Goal: Complete application form

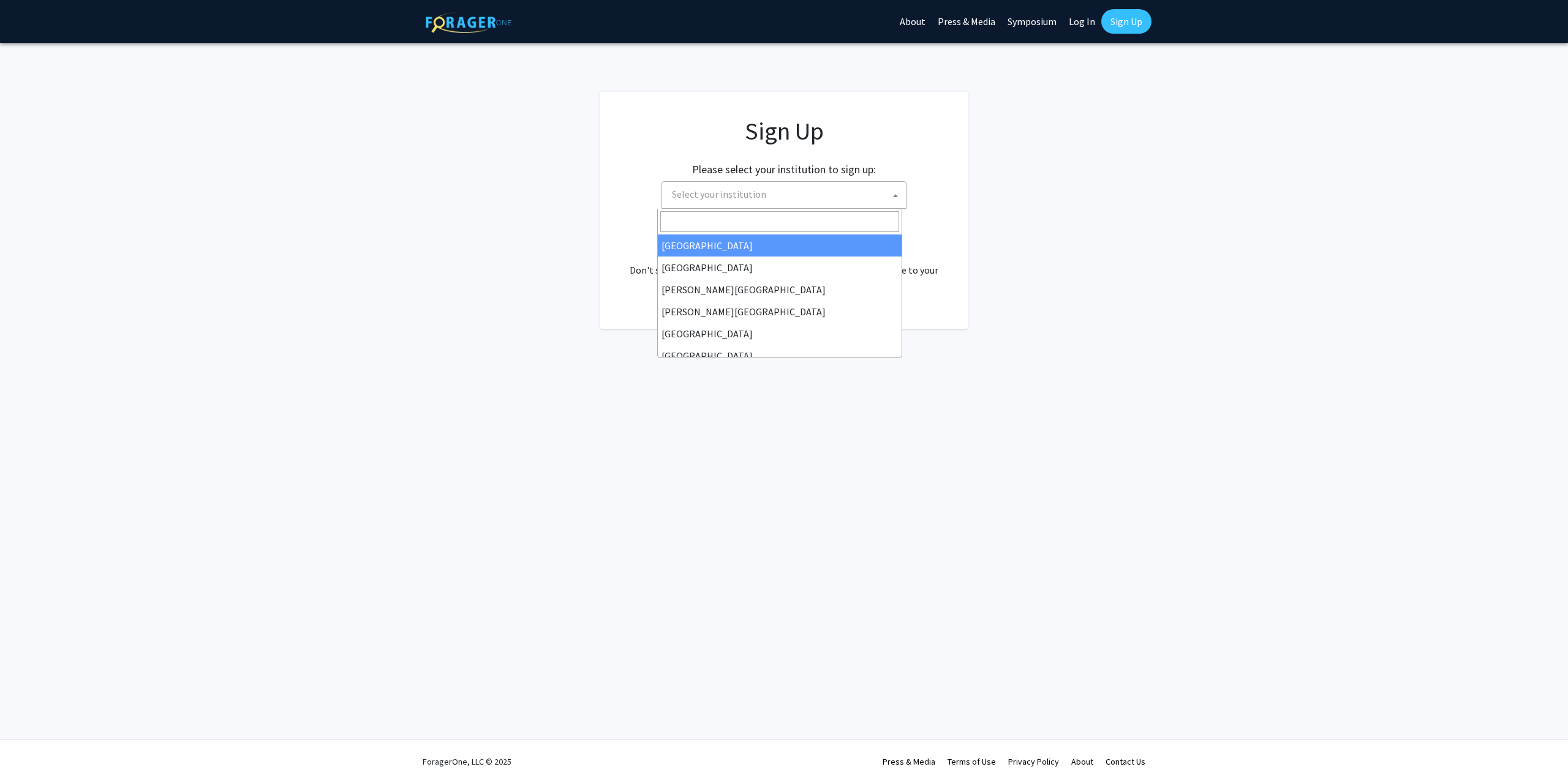
click at [806, 201] on span "Select your institution" at bounding box center [786, 194] width 239 height 25
type input "s"
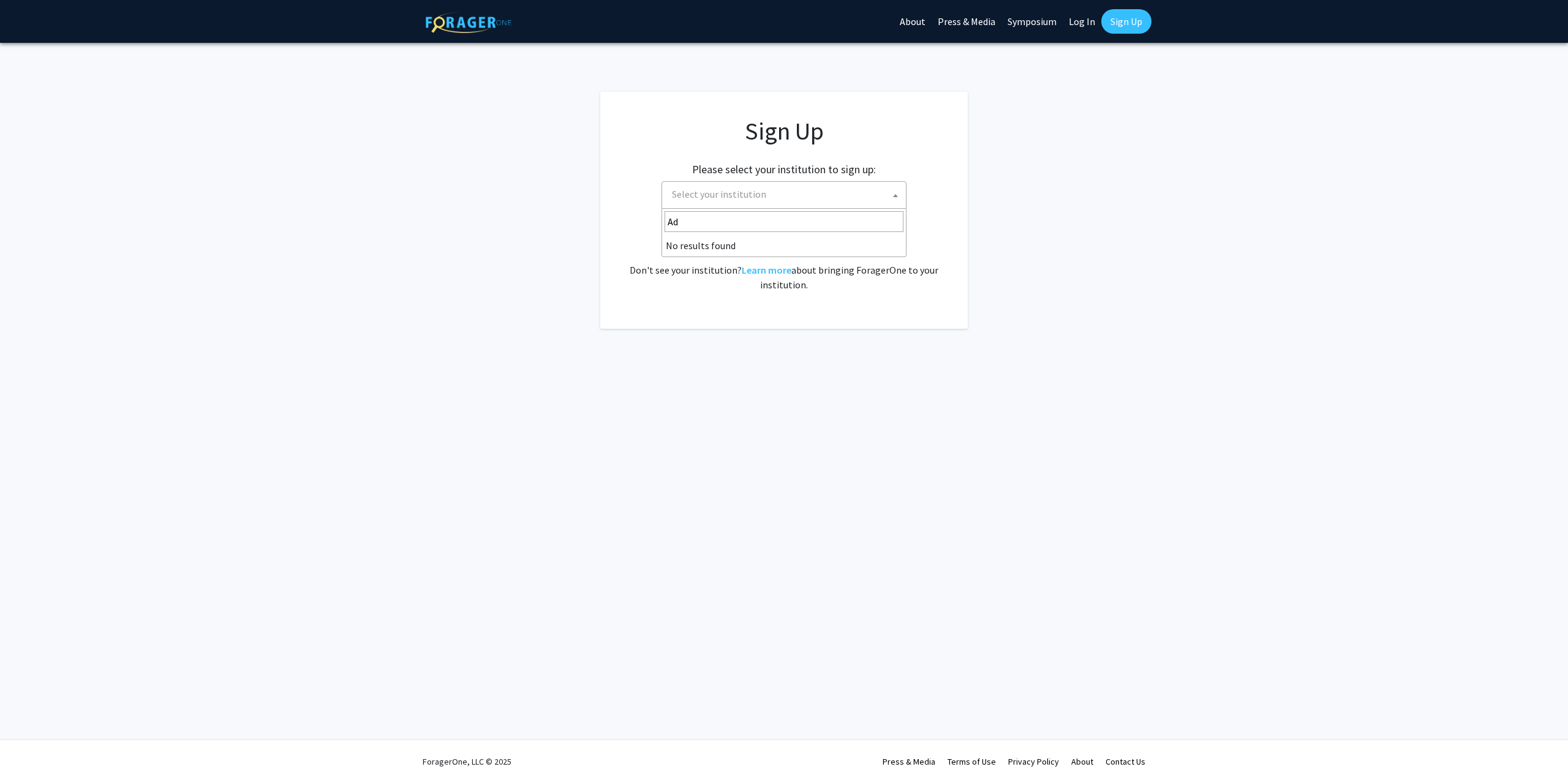
type input "A"
type input "j"
select select "1"
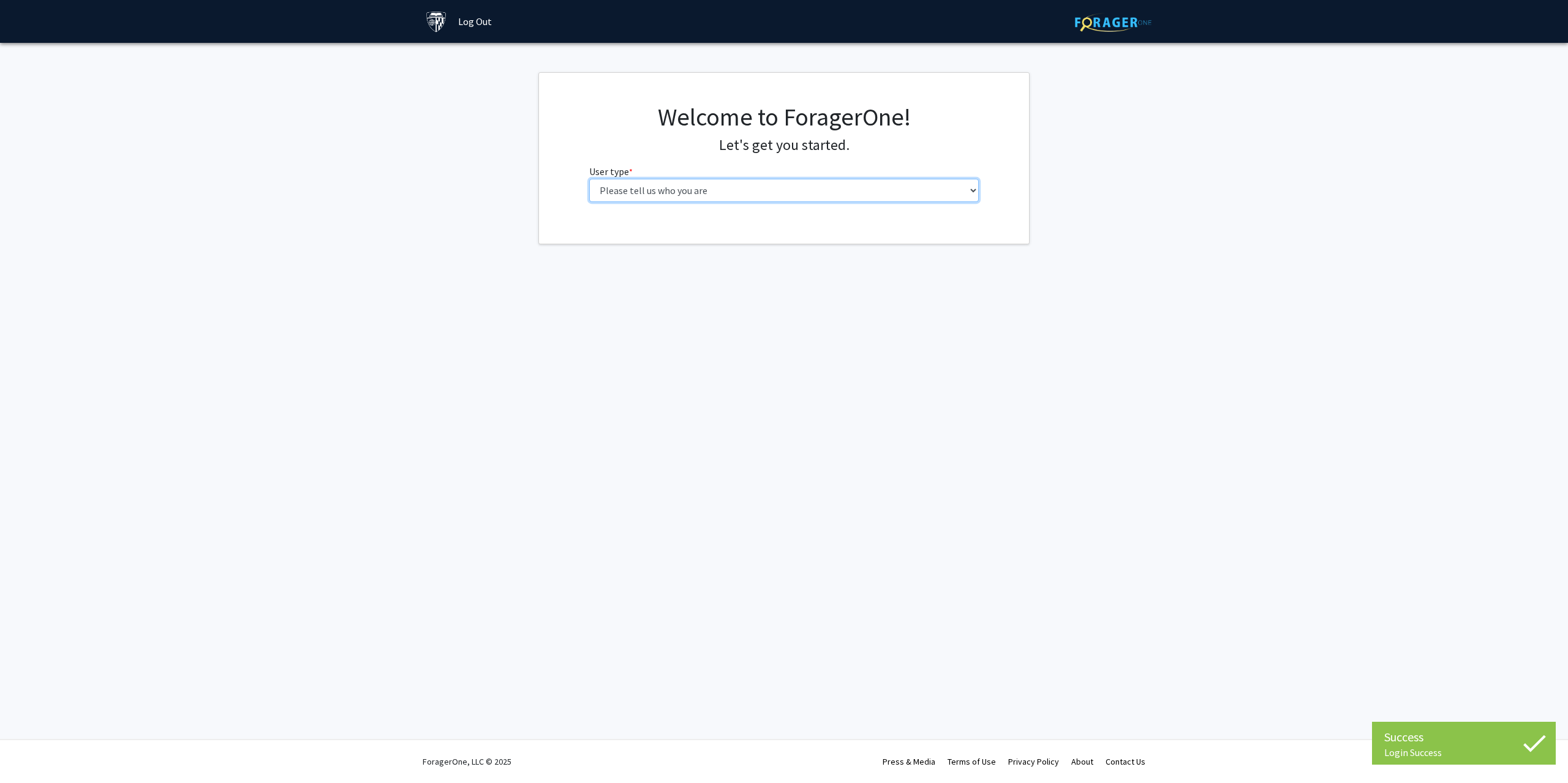
click at [804, 191] on select "Please tell us who you are Undergraduate Student Master's Student Doctoral Cand…" at bounding box center [784, 190] width 390 height 23
select select "2: masters"
click at [589, 179] on select "Please tell us who you are Undergraduate Student Master's Student Doctoral Cand…" at bounding box center [784, 190] width 390 height 23
click at [671, 241] on input "First Name * required" at bounding box center [784, 238] width 390 height 23
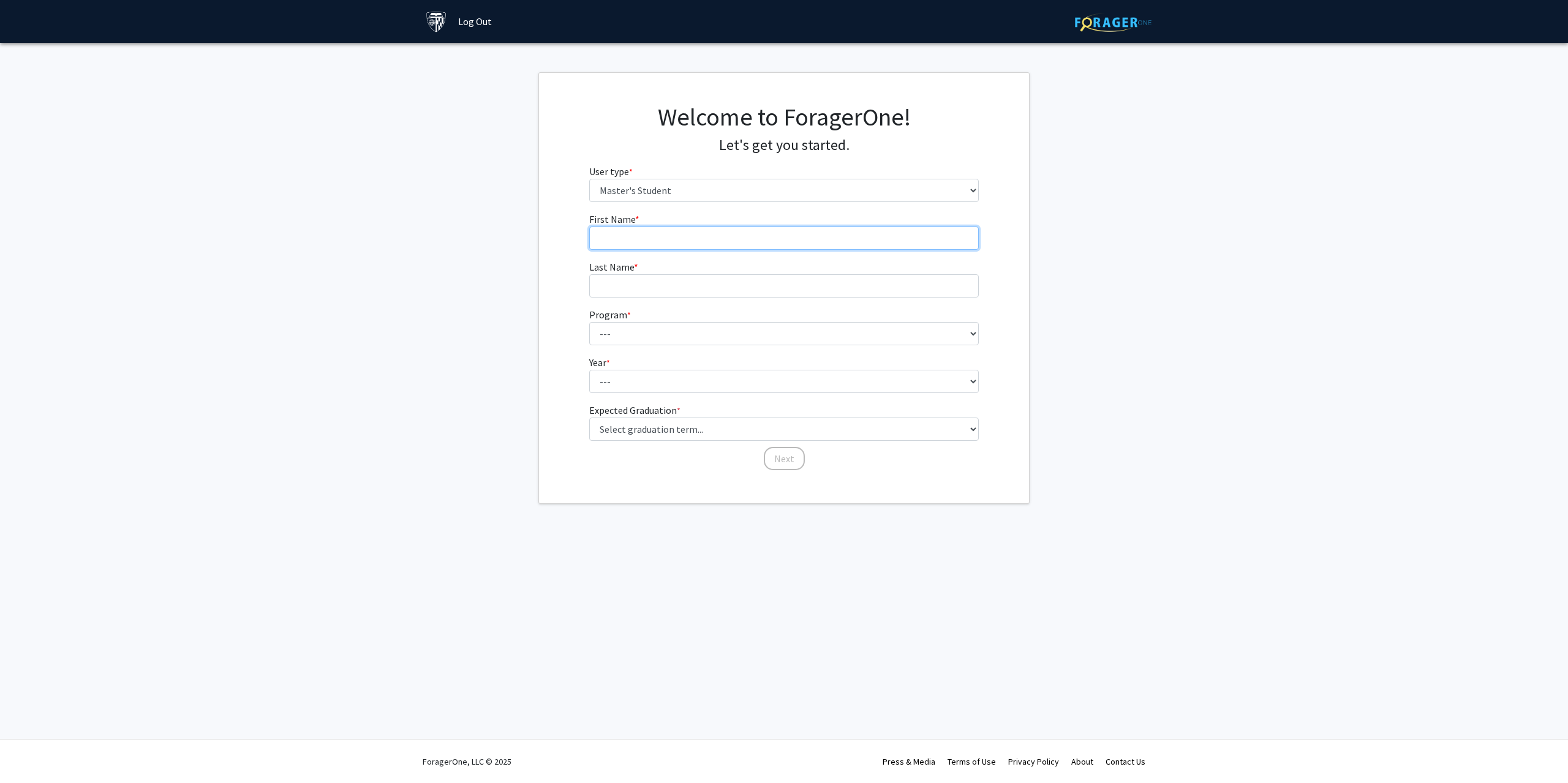
type input "z"
type input "Ze"
click at [646, 288] on input "Last Name * required" at bounding box center [784, 285] width 390 height 23
type input "Li"
click at [708, 328] on select "--- Anatomy Education Applied and Computational Mathematics Applied Biomedical …" at bounding box center [784, 333] width 390 height 23
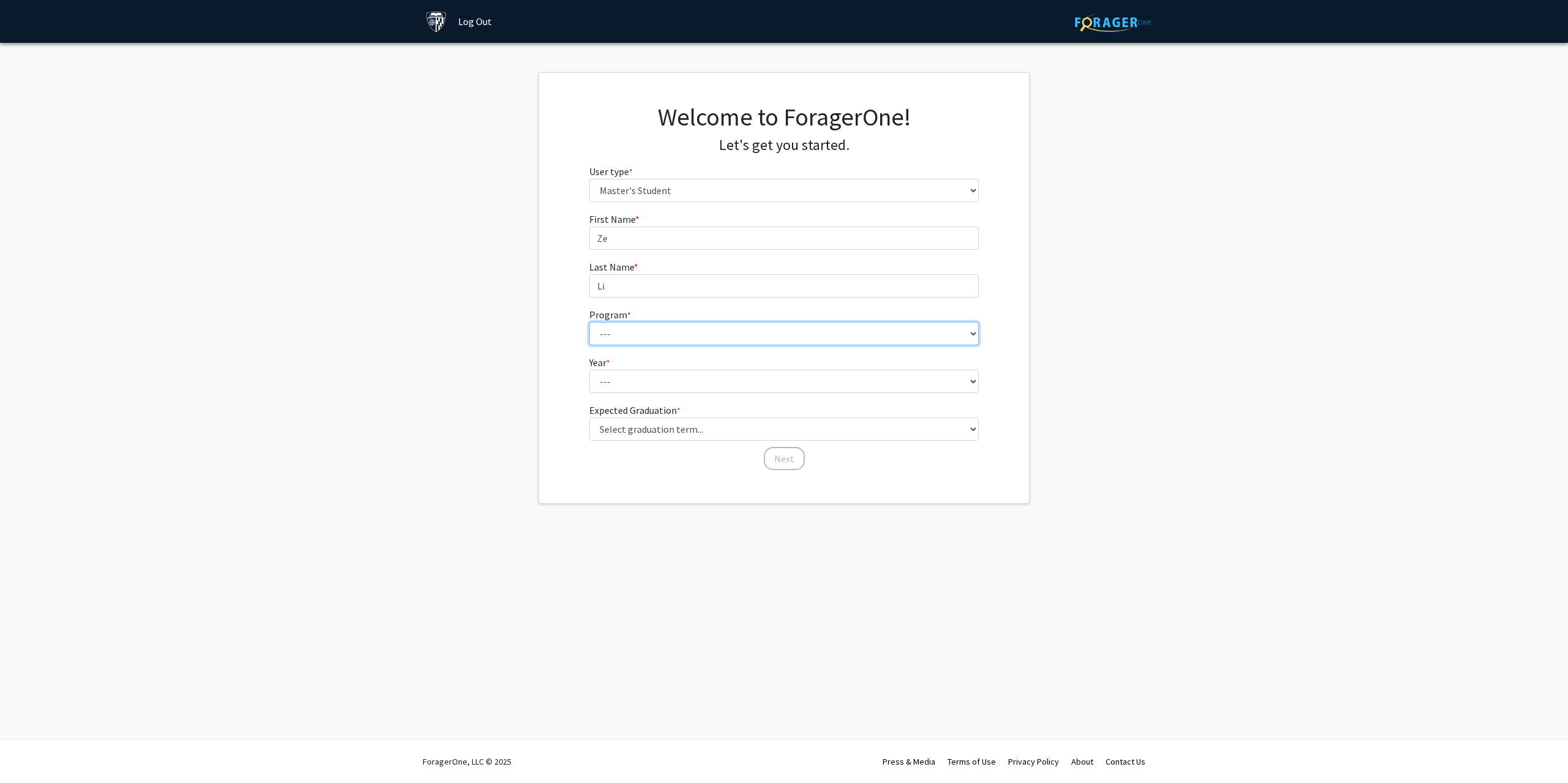
select select "131: 132"
click at [589, 322] on select "--- Anatomy Education Applied and Computational Mathematics Applied Biomedical …" at bounding box center [784, 333] width 390 height 23
click at [639, 382] on select "--- First Year Second Year" at bounding box center [784, 381] width 390 height 23
select select "1: first_year"
click at [589, 370] on select "--- First Year Second Year" at bounding box center [784, 381] width 390 height 23
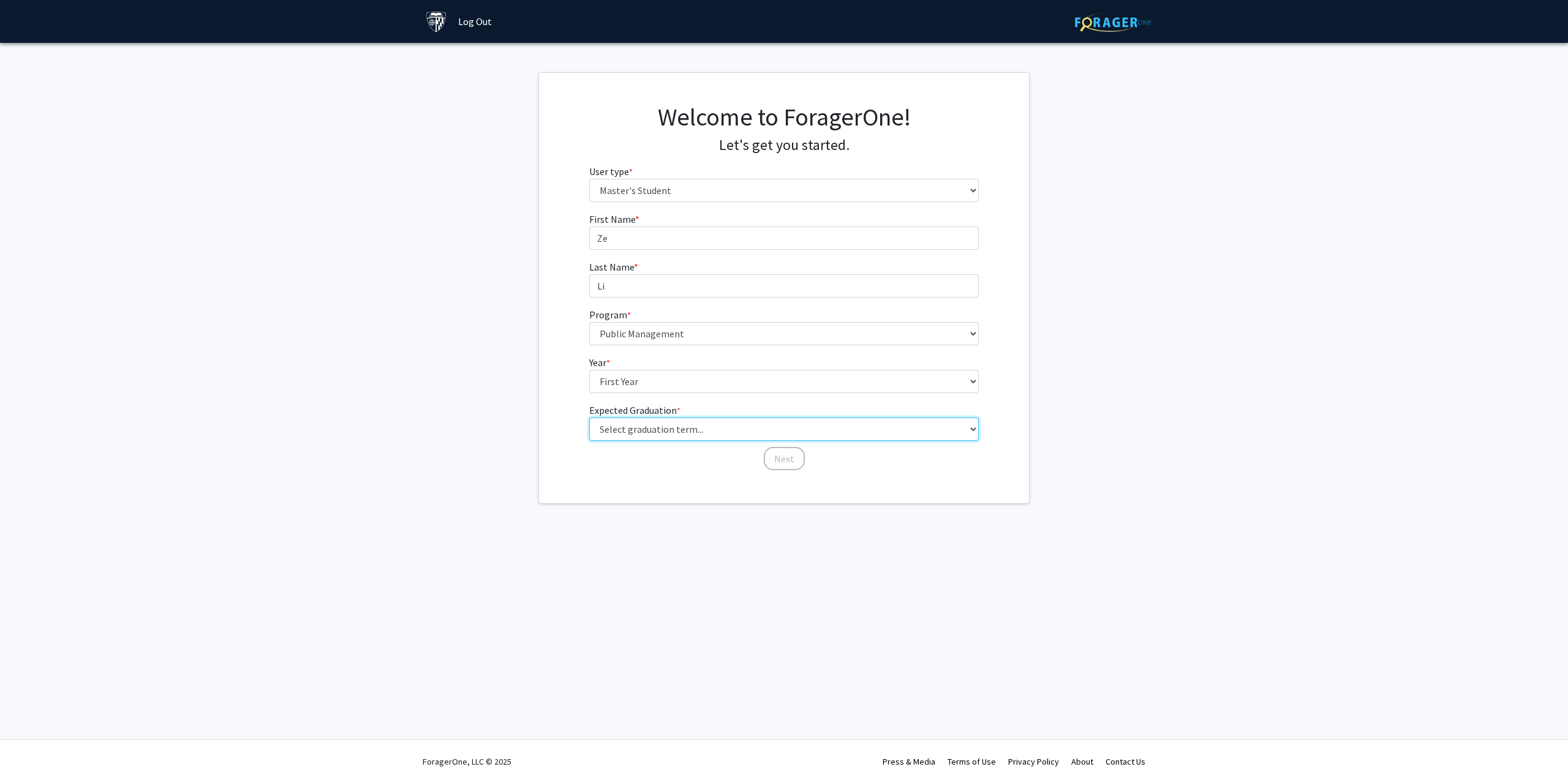
click at [681, 437] on select "Select graduation term... Spring 2025 Summer 2025 Fall 2025 Winter 2025 Spring …" at bounding box center [784, 428] width 390 height 23
select select "8: winter_2026"
click at [589, 417] on select "Select graduation term... Spring 2025 Summer 2025 Fall 2025 Winter 2025 Spring …" at bounding box center [784, 428] width 390 height 23
click at [769, 454] on button "Next" at bounding box center [784, 458] width 41 height 23
click at [677, 192] on select "Please tell us who you are Undergraduate Student Master's Student Doctoral Cand…" at bounding box center [784, 190] width 390 height 23
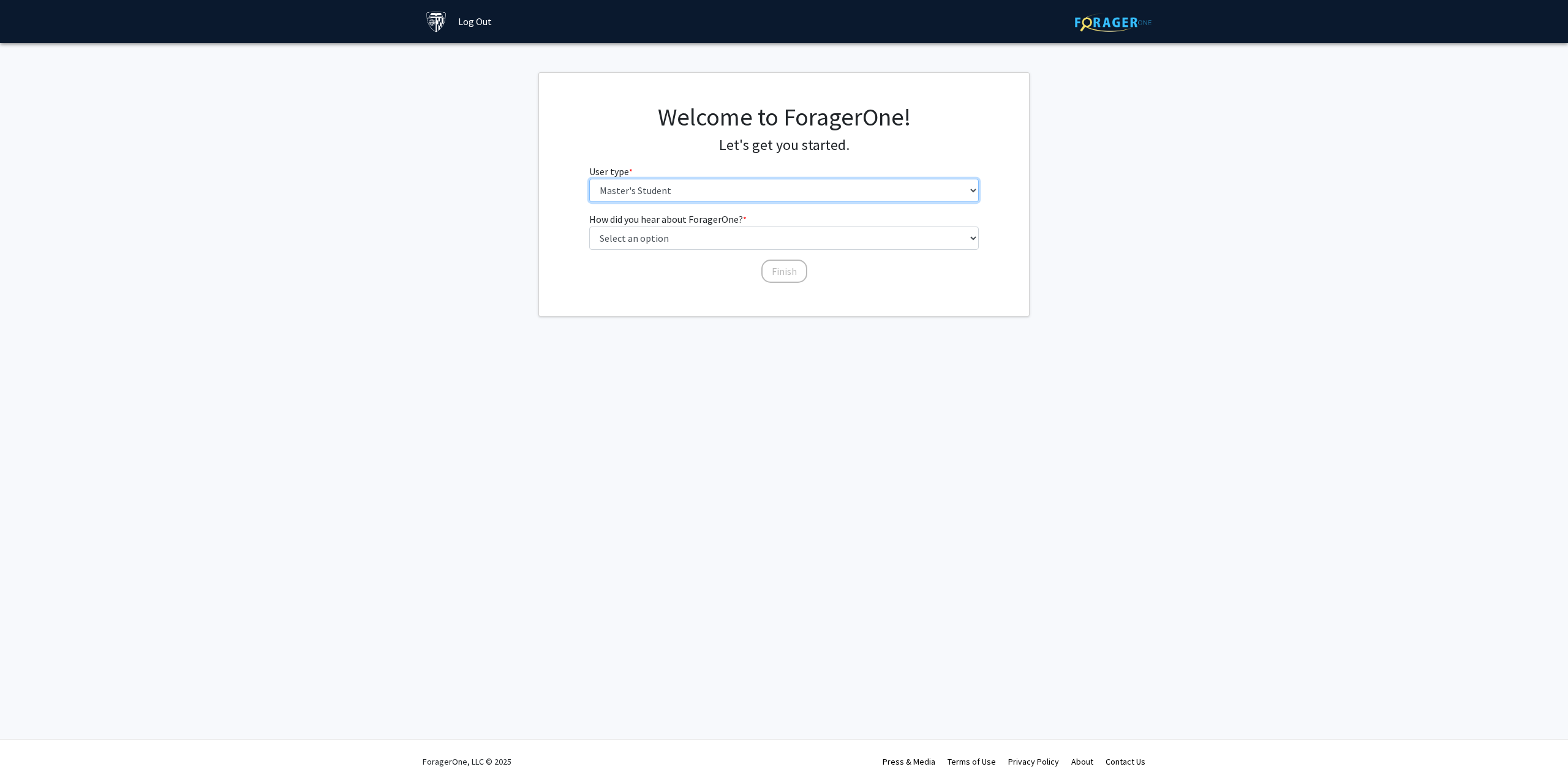
click at [589, 179] on select "Please tell us who you are Undergraduate Student Master's Student Doctoral Cand…" at bounding box center [784, 190] width 390 height 23
click at [760, 239] on select "Select an option Peer/student recommendation Faculty/staff recommendation Unive…" at bounding box center [784, 238] width 390 height 23
select select "5: other"
click at [589, 227] on select "Select an option Peer/student recommendation Faculty/staff recommendation Unive…" at bounding box center [784, 238] width 390 height 23
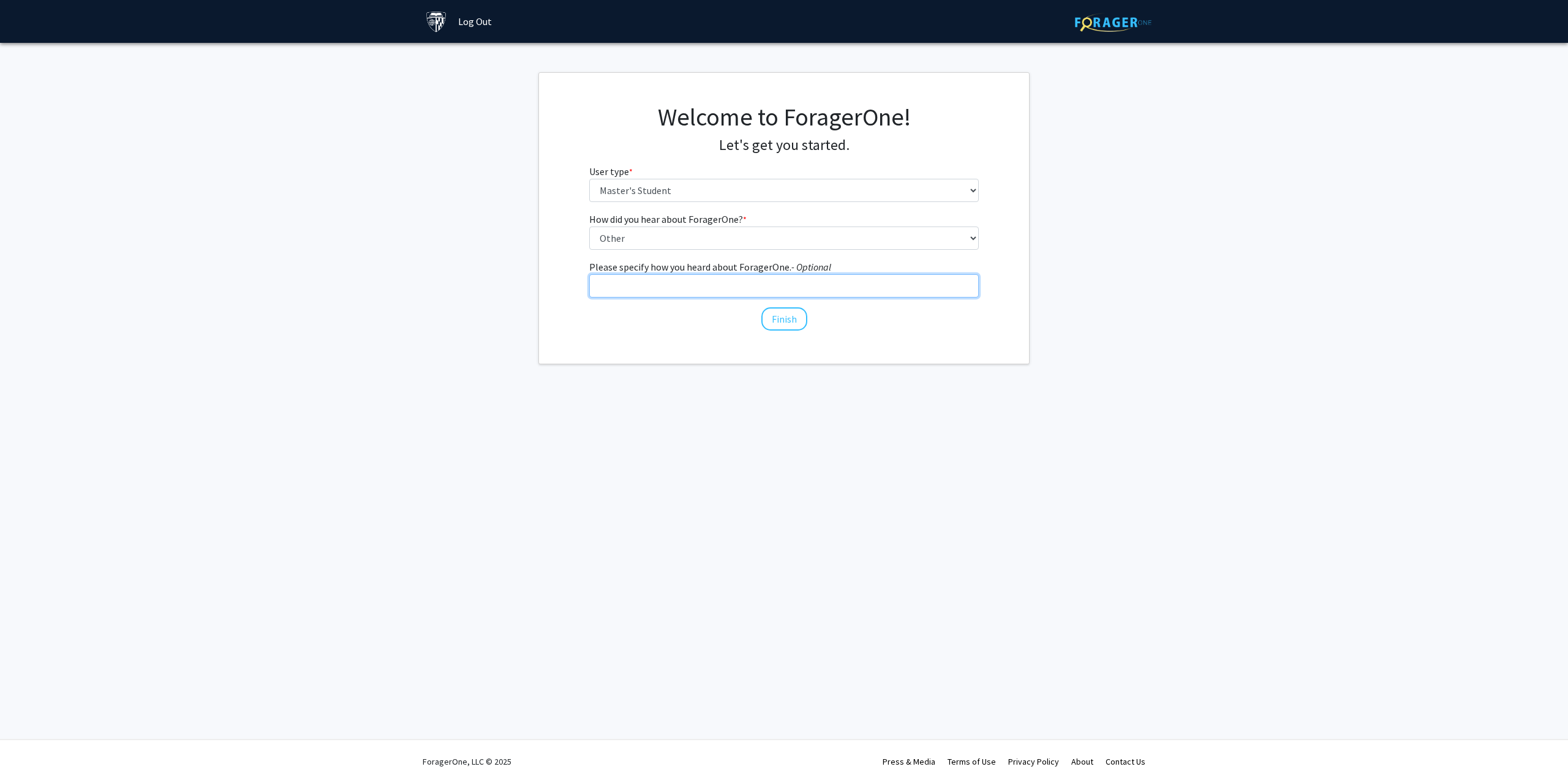
click at [714, 286] on input "Please specify how you heard about ForagerOne. - Optional" at bounding box center [784, 285] width 390 height 23
type input "SIS"
click at [807, 325] on div "How did you hear about ForagerOne? * required Select an option Peer/student rec…" at bounding box center [784, 272] width 409 height 120
click at [794, 324] on button "Finish" at bounding box center [784, 318] width 46 height 23
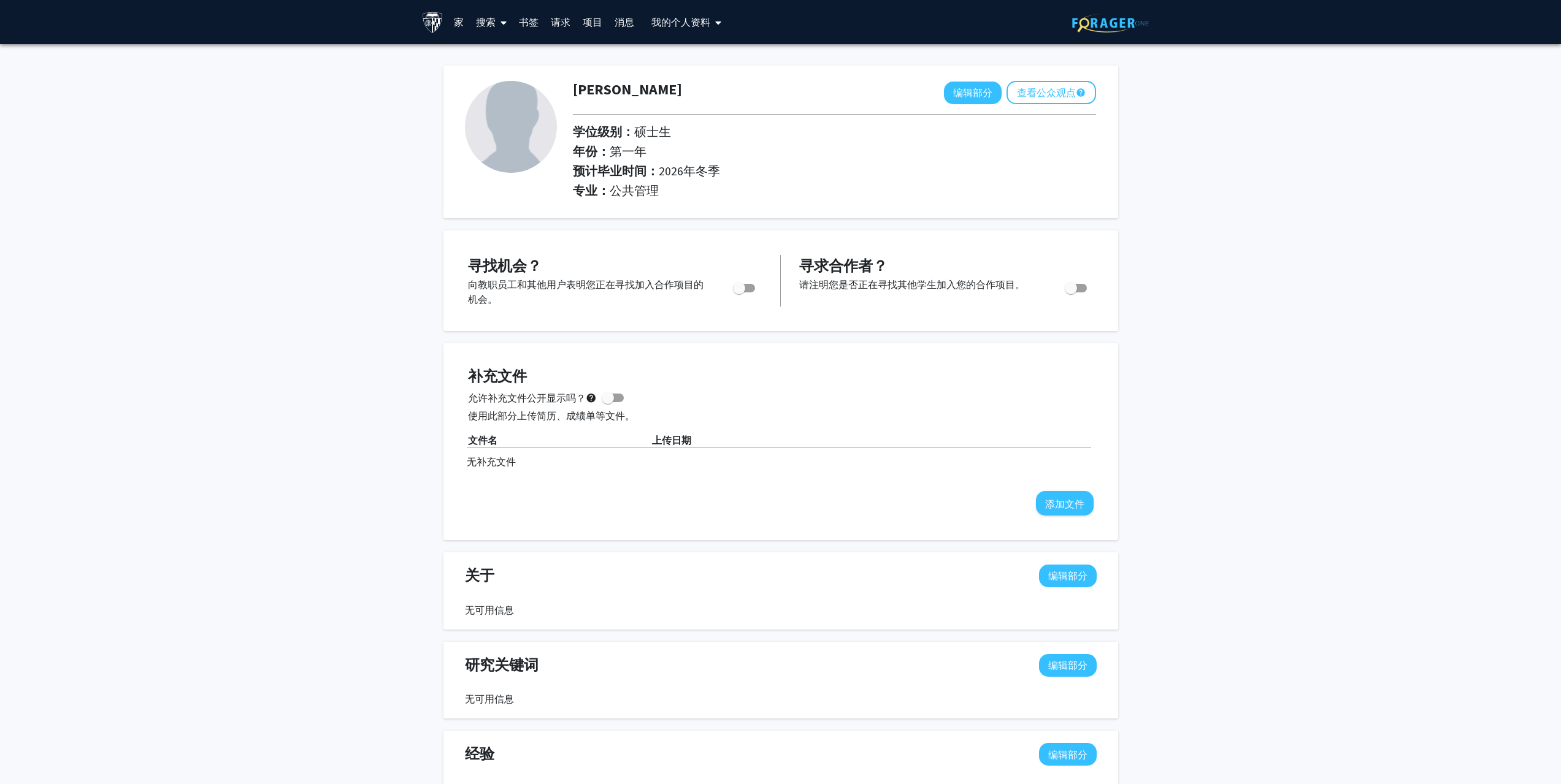
click at [746, 287] on span "切换" at bounding box center [744, 288] width 22 height 9
click at [739, 293] on input "您是否在积极寻找机会？" at bounding box center [739, 293] width 1 height 1
checkbox input "true"
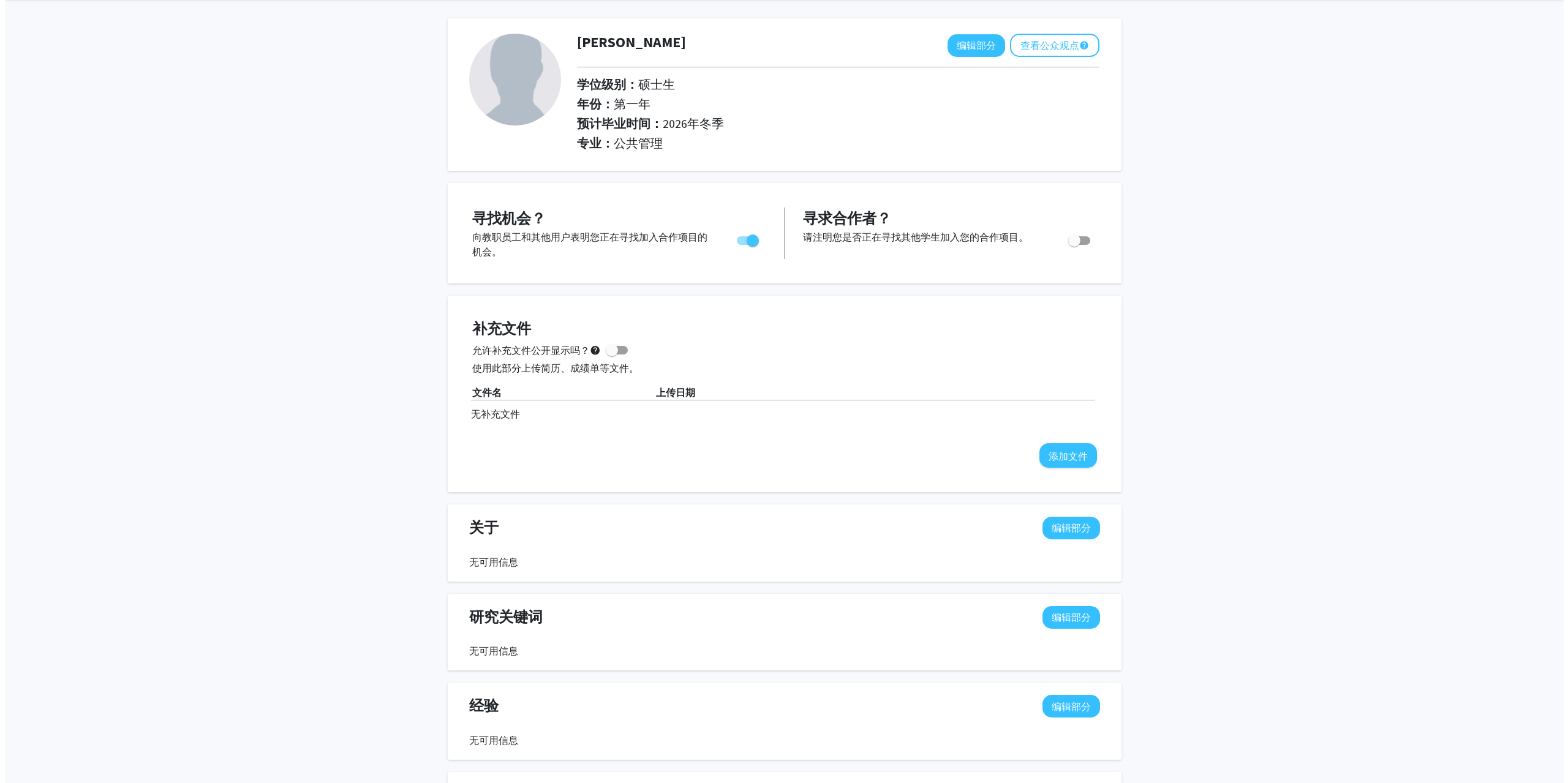
scroll to position [71, 0]
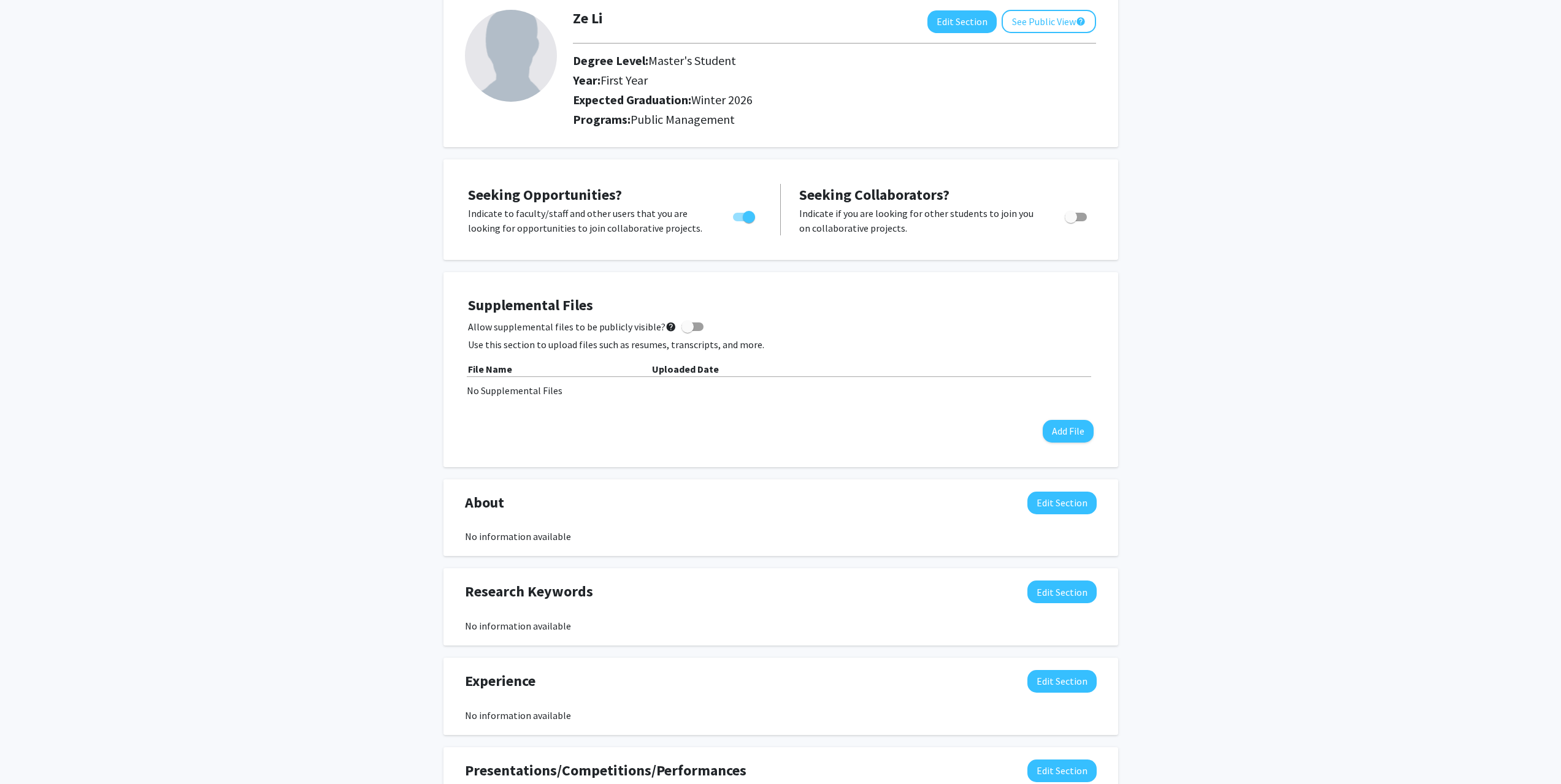
click at [1262, 353] on div "Ze Li Edit Section See Public View help Degree Level: Master's Student Year: Fi…" at bounding box center [780, 507] width 1561 height 1069
click at [1069, 421] on button "Add File" at bounding box center [1068, 431] width 51 height 23
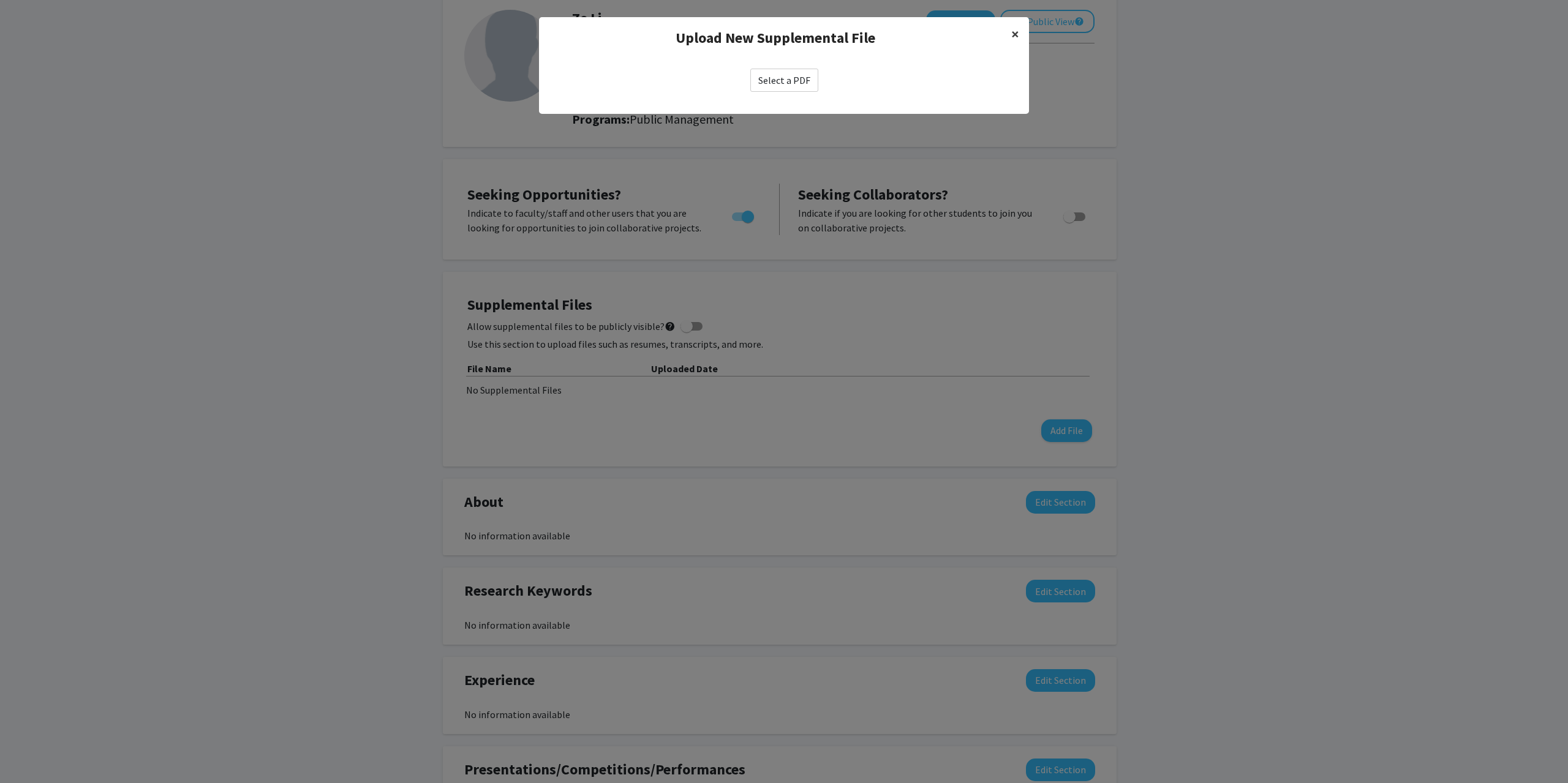
click at [1024, 37] on button "×" at bounding box center [1015, 34] width 28 height 34
